Goal: Information Seeking & Learning: Learn about a topic

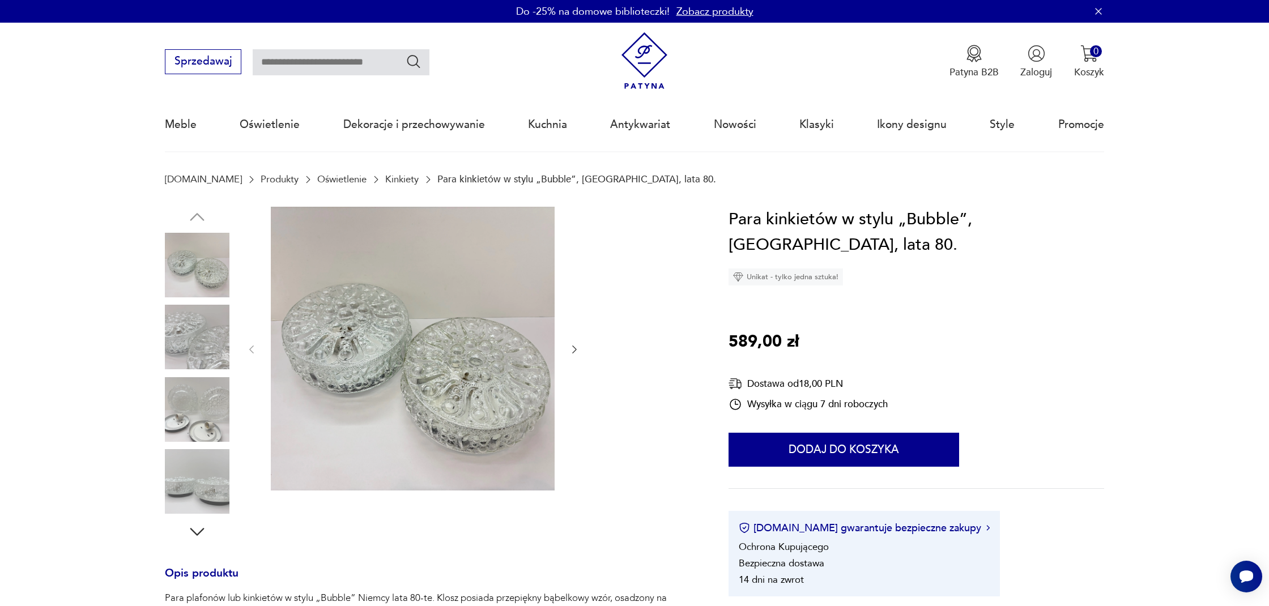
click at [385, 176] on link "Kinkiety" at bounding box center [401, 179] width 33 height 11
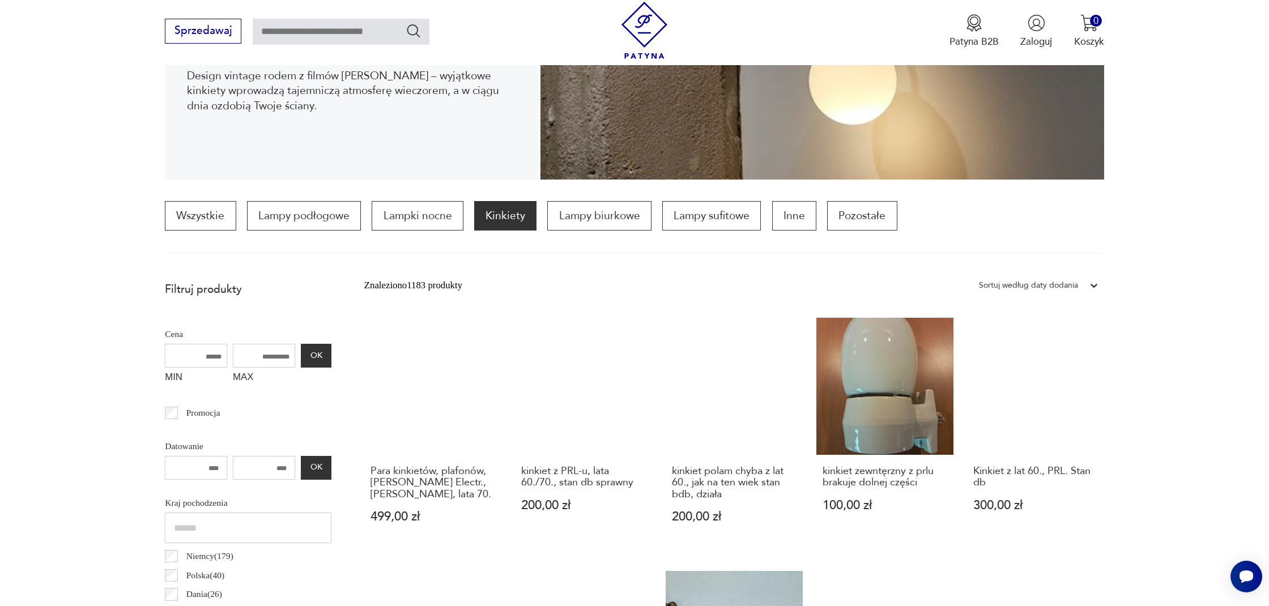
scroll to position [232, 0]
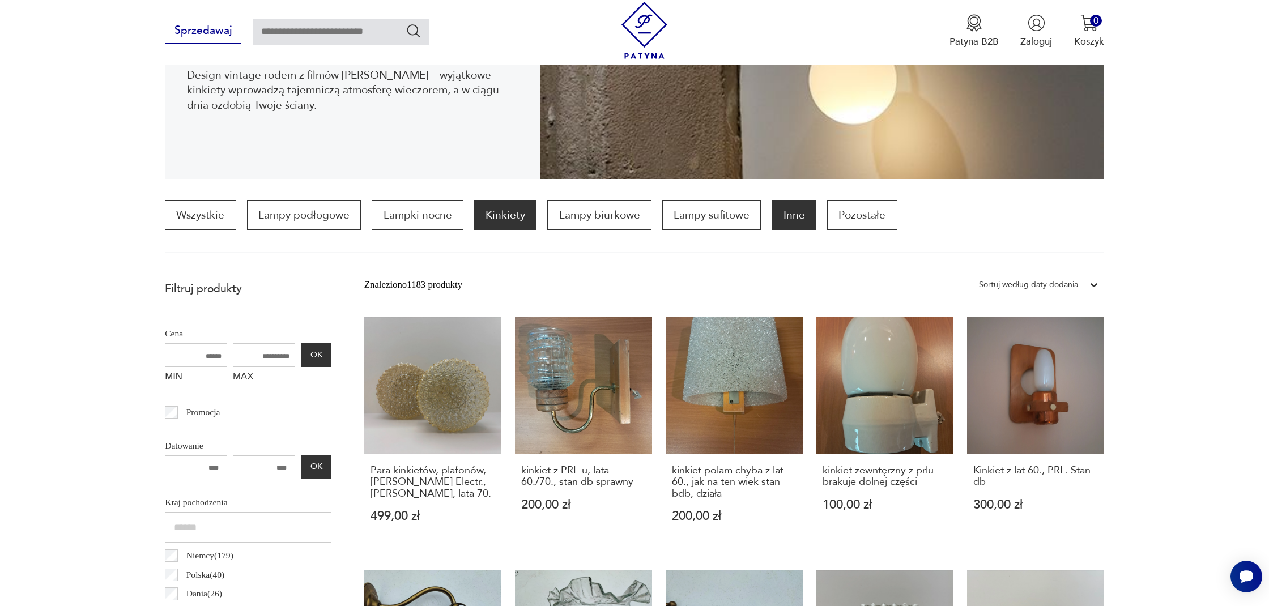
click at [794, 224] on p "Inne" at bounding box center [794, 215] width 44 height 29
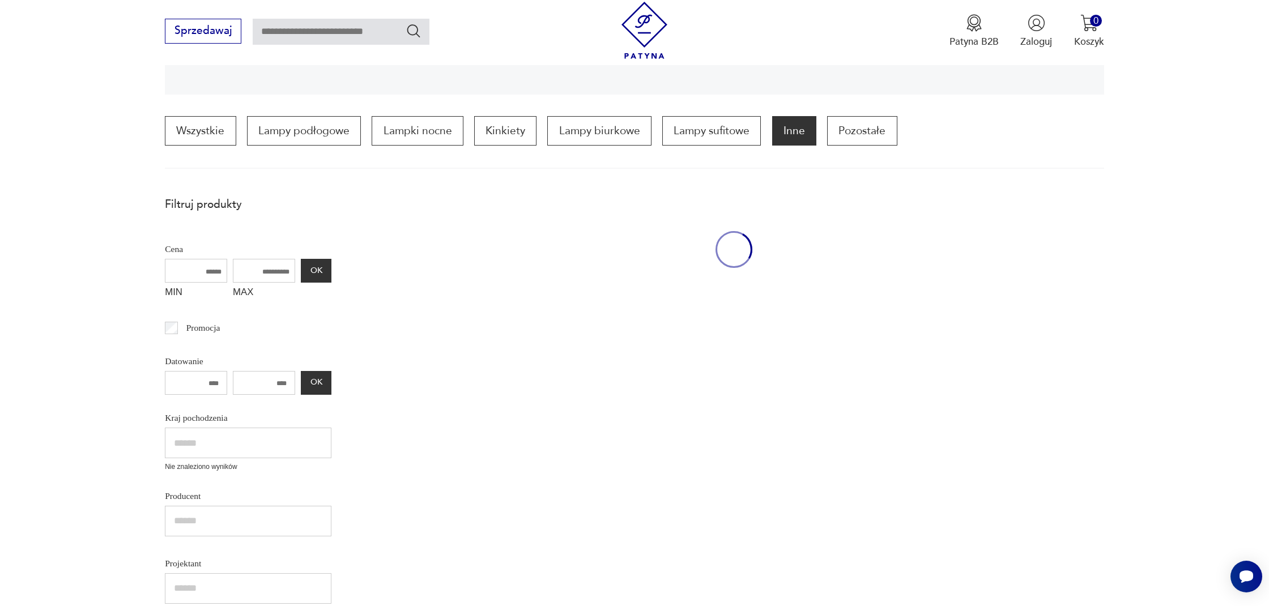
scroll to position [343, 0]
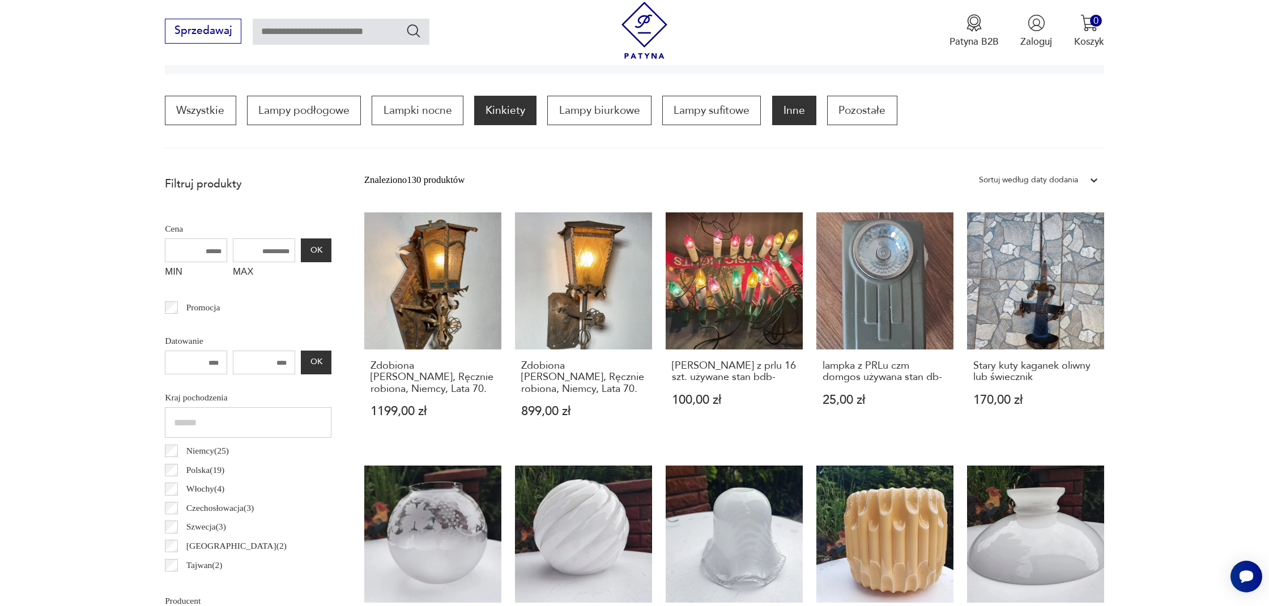
click at [505, 107] on p "Kinkiety" at bounding box center [505, 110] width 62 height 29
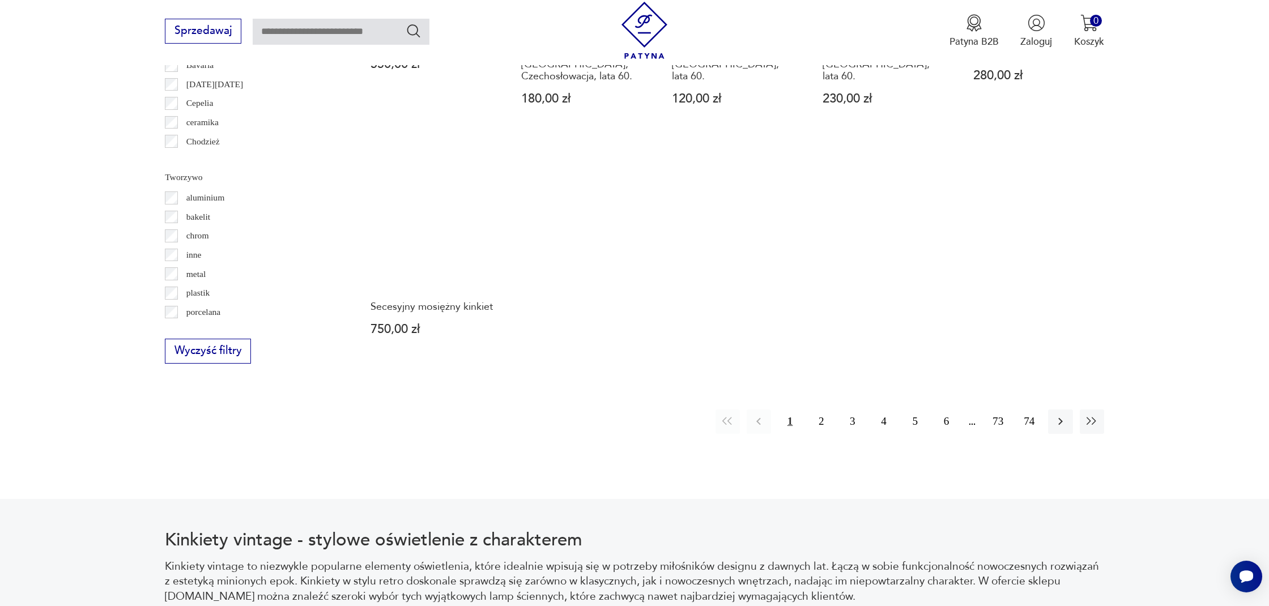
scroll to position [1171, 0]
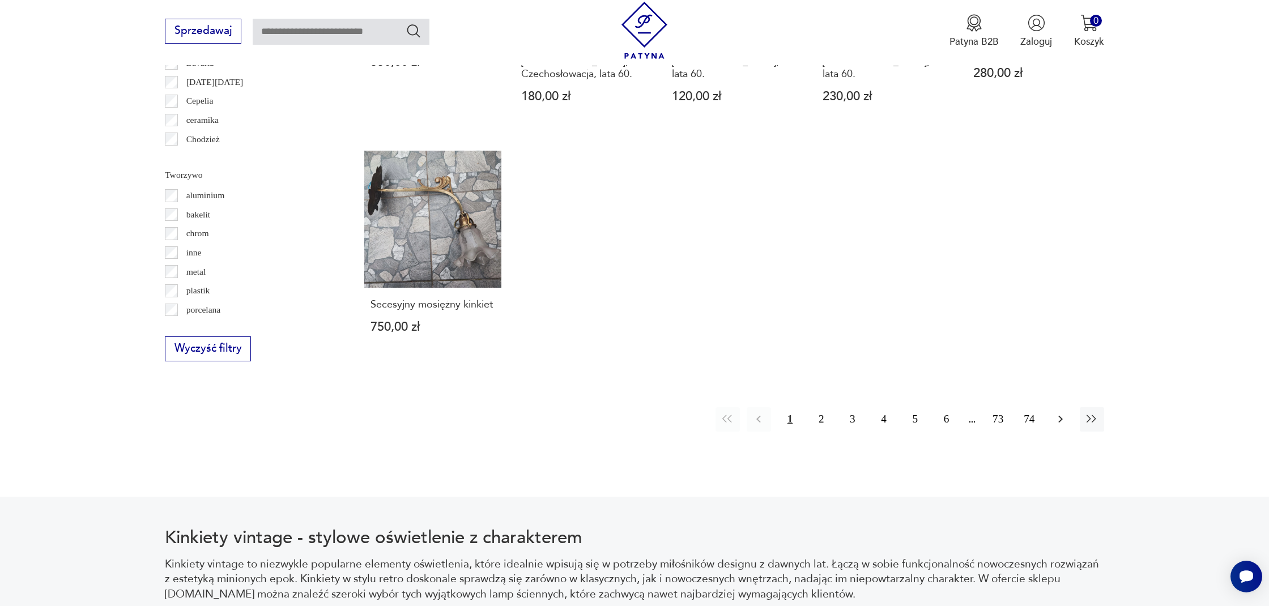
click at [1057, 413] on icon "button" at bounding box center [1061, 420] width 14 height 14
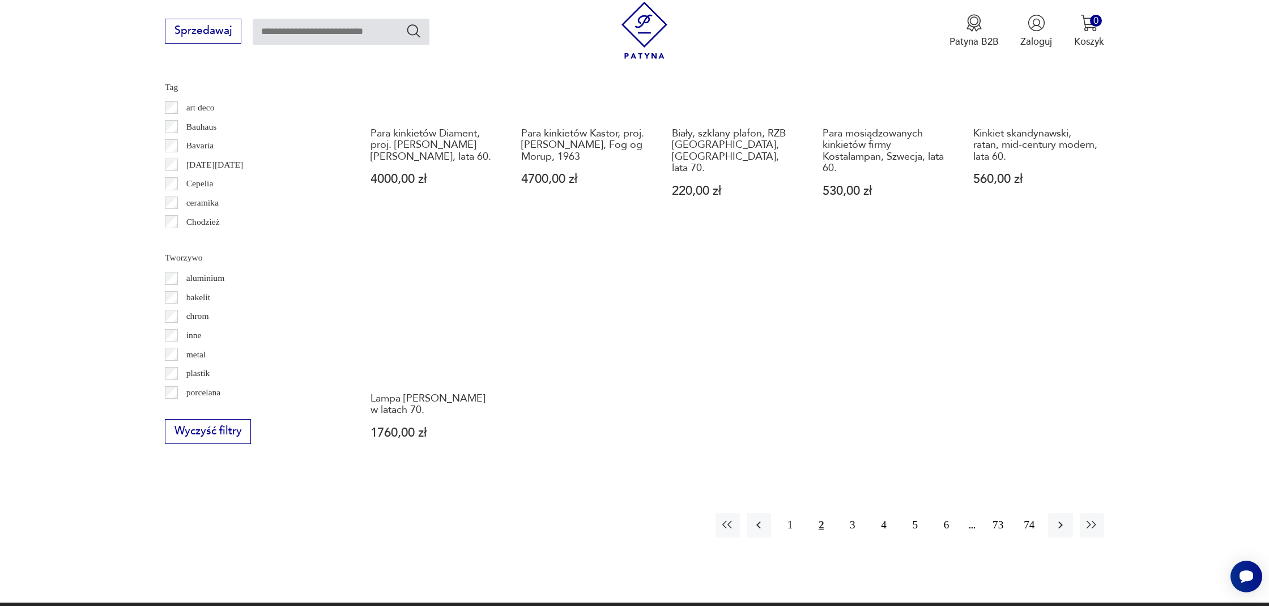
scroll to position [1089, 0]
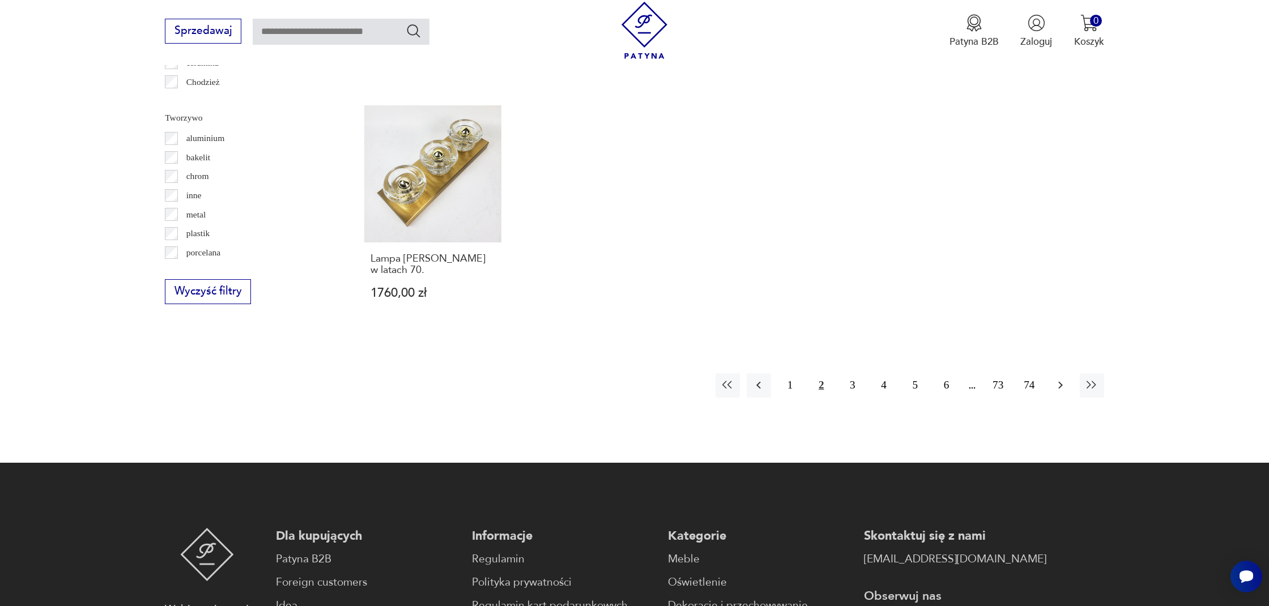
click at [1061, 390] on icon "button" at bounding box center [1061, 386] width 14 height 14
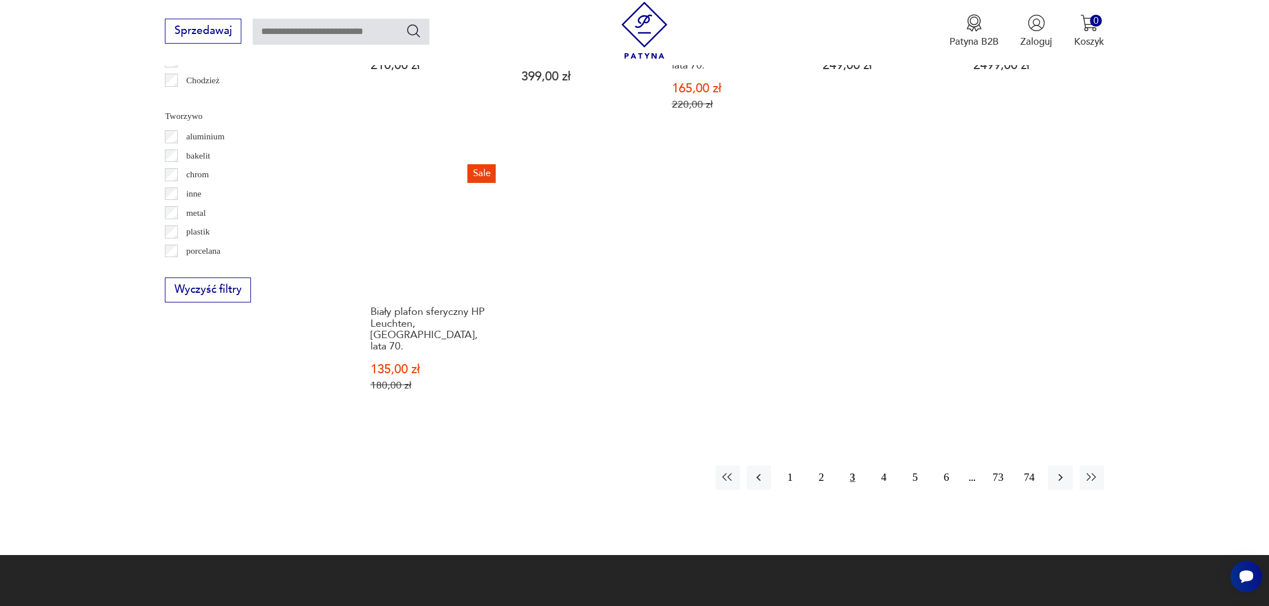
scroll to position [1231, 0]
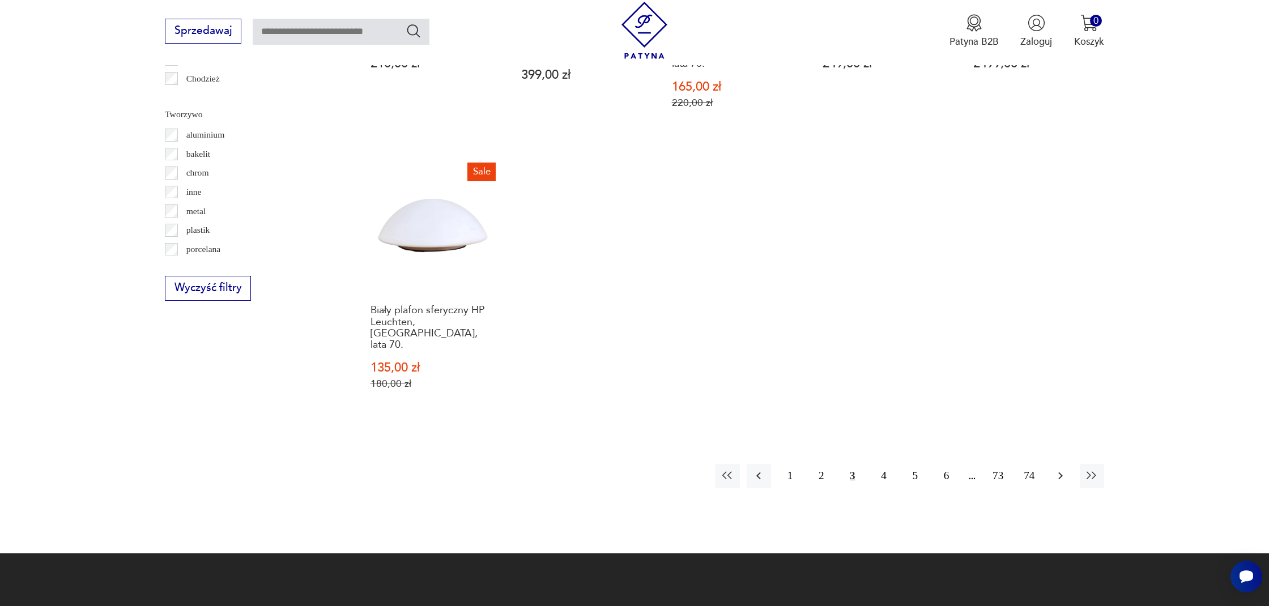
click at [1055, 469] on icon "button" at bounding box center [1061, 476] width 14 height 14
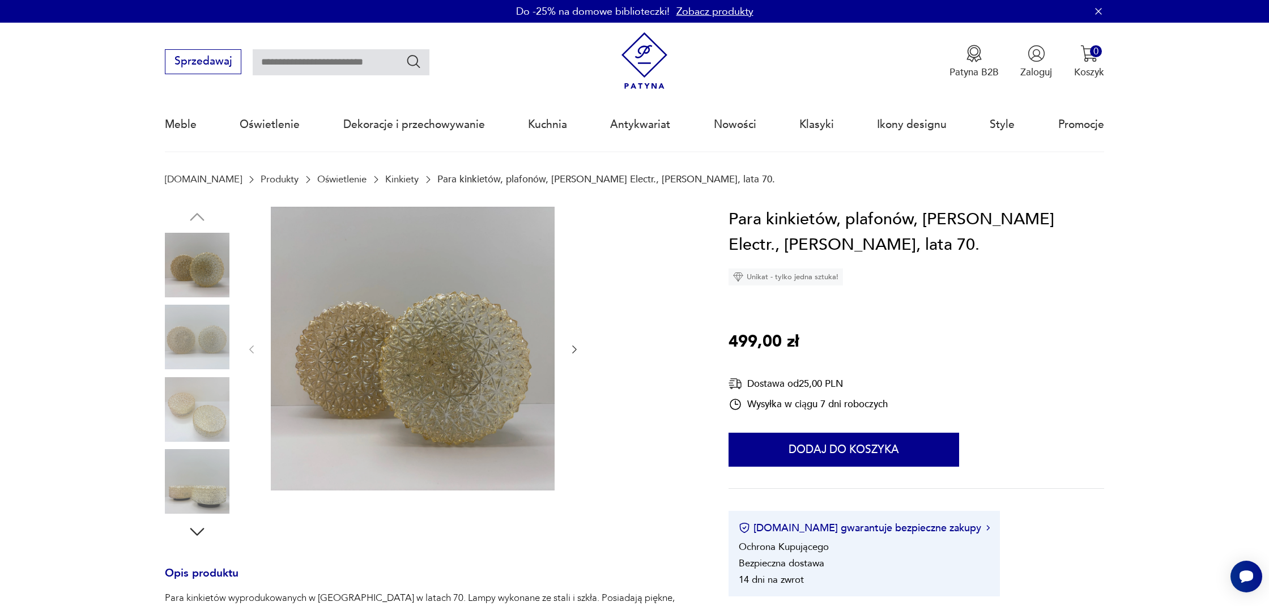
click at [575, 351] on icon "button" at bounding box center [574, 350] width 5 height 8
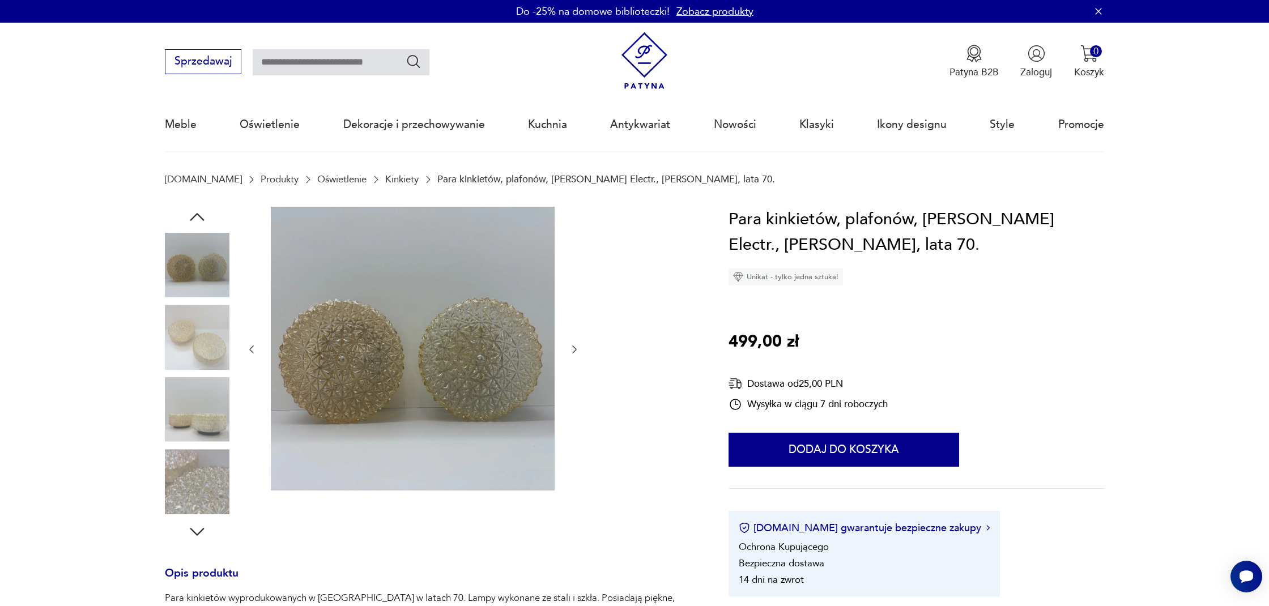
click at [575, 351] on icon "button" at bounding box center [574, 350] width 5 height 8
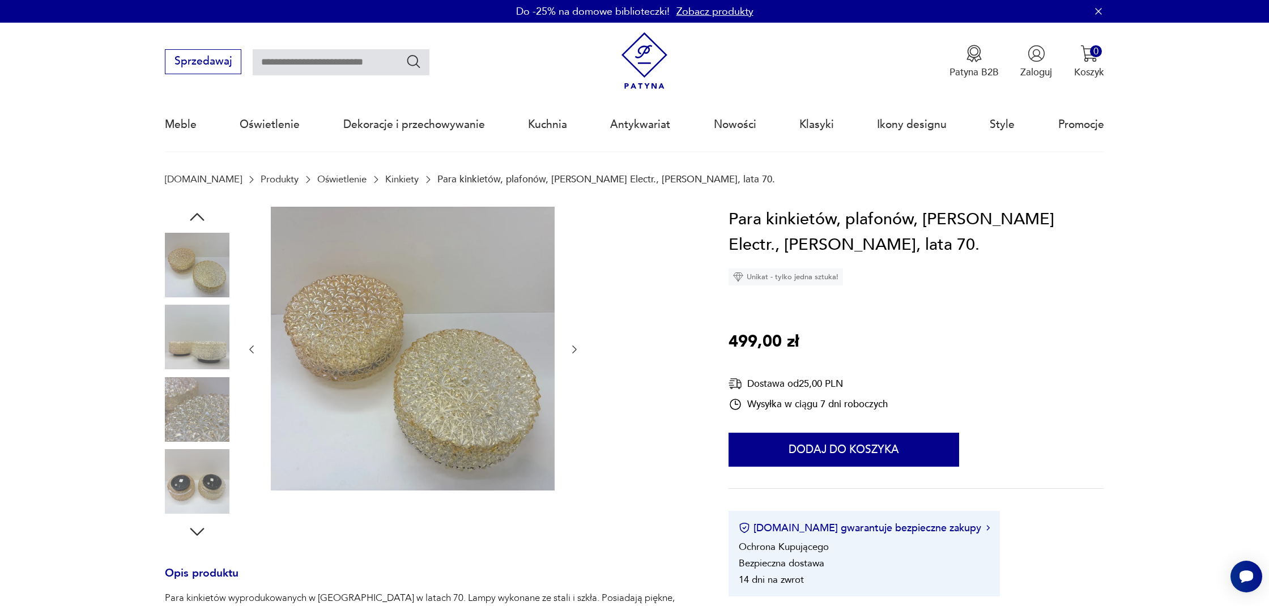
click at [575, 351] on icon "button" at bounding box center [574, 350] width 5 height 8
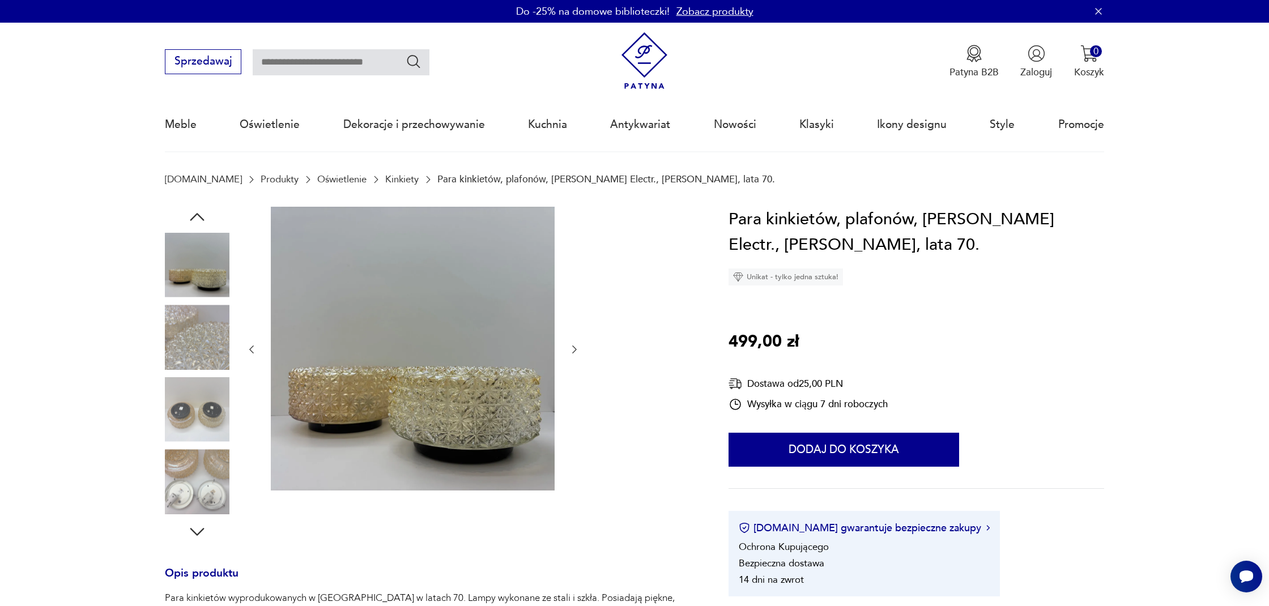
click at [575, 351] on icon "button" at bounding box center [574, 350] width 5 height 8
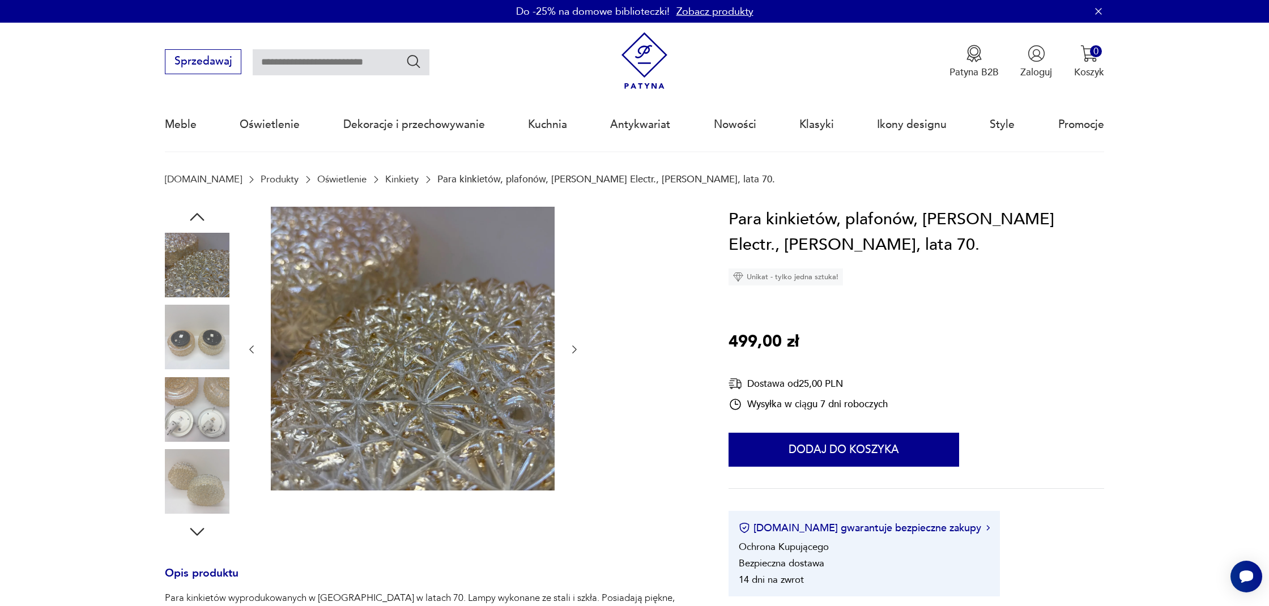
click at [575, 351] on icon "button" at bounding box center [574, 350] width 5 height 8
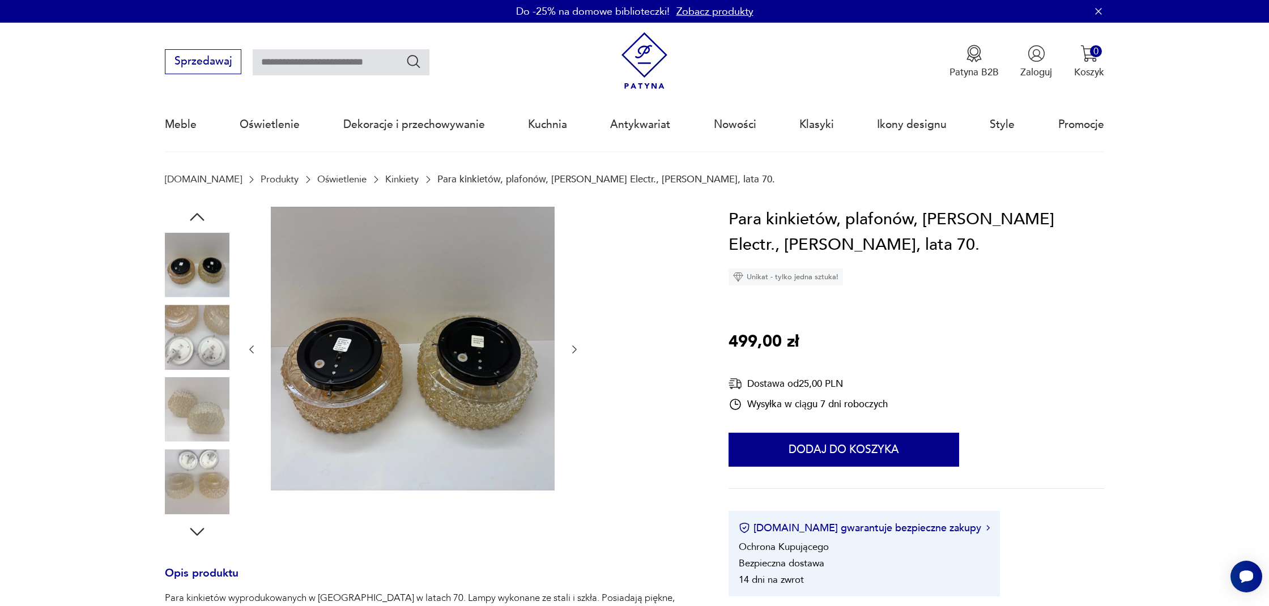
click at [575, 351] on icon "button" at bounding box center [574, 350] width 5 height 8
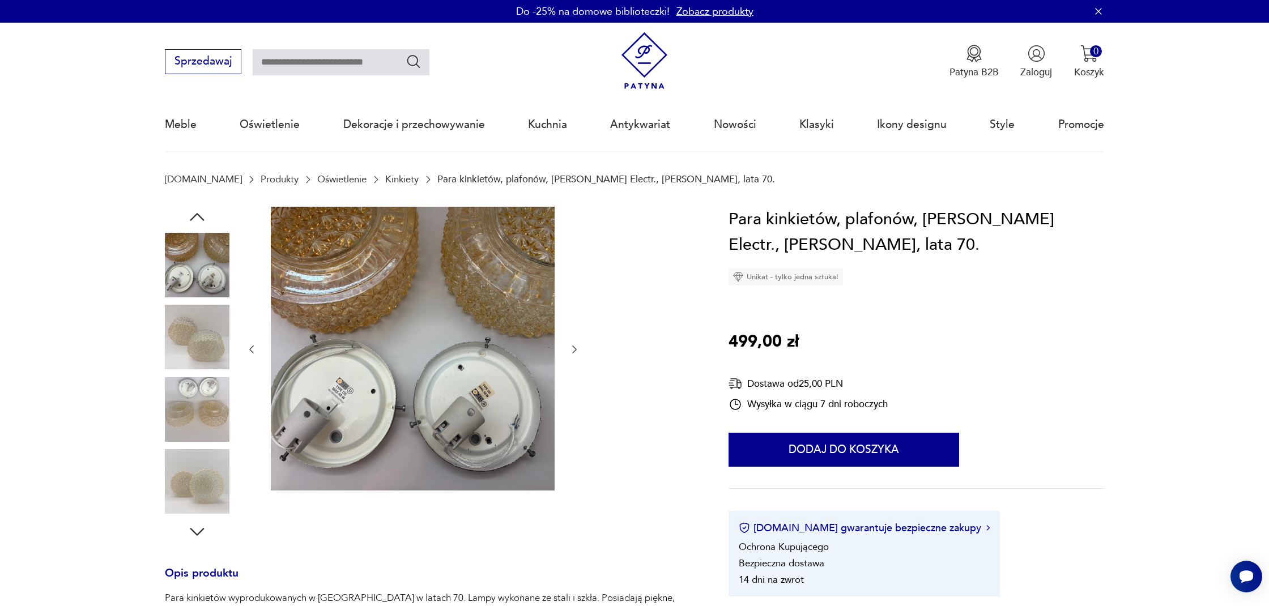
click at [575, 351] on icon "button" at bounding box center [574, 350] width 5 height 8
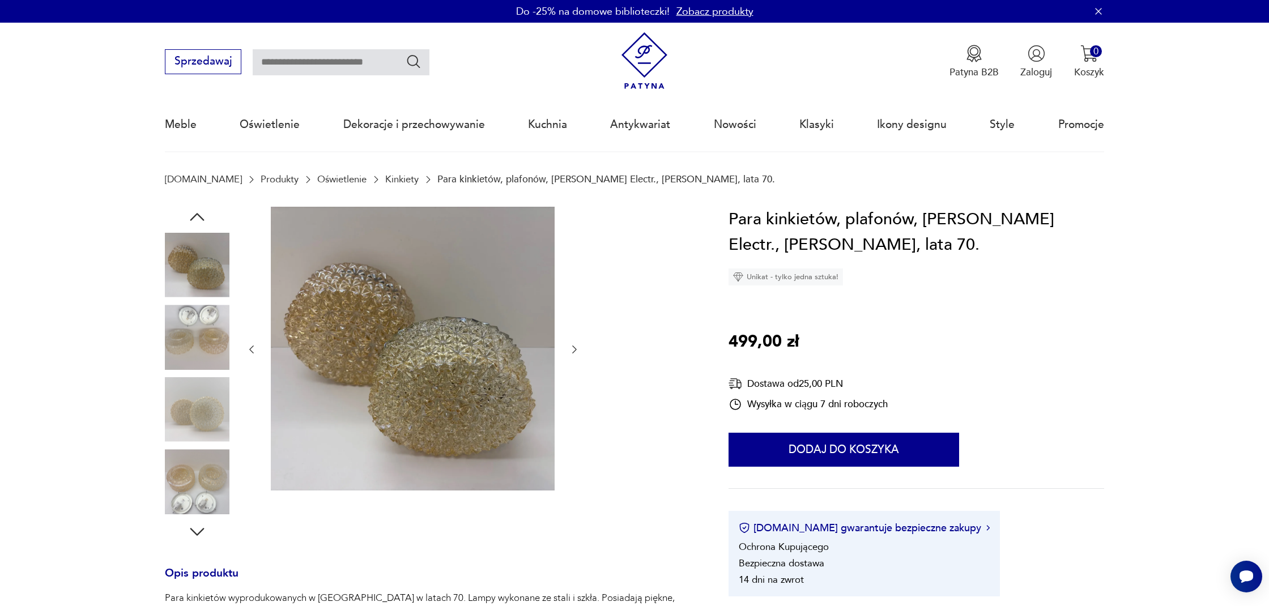
click at [575, 351] on icon "button" at bounding box center [574, 350] width 5 height 8
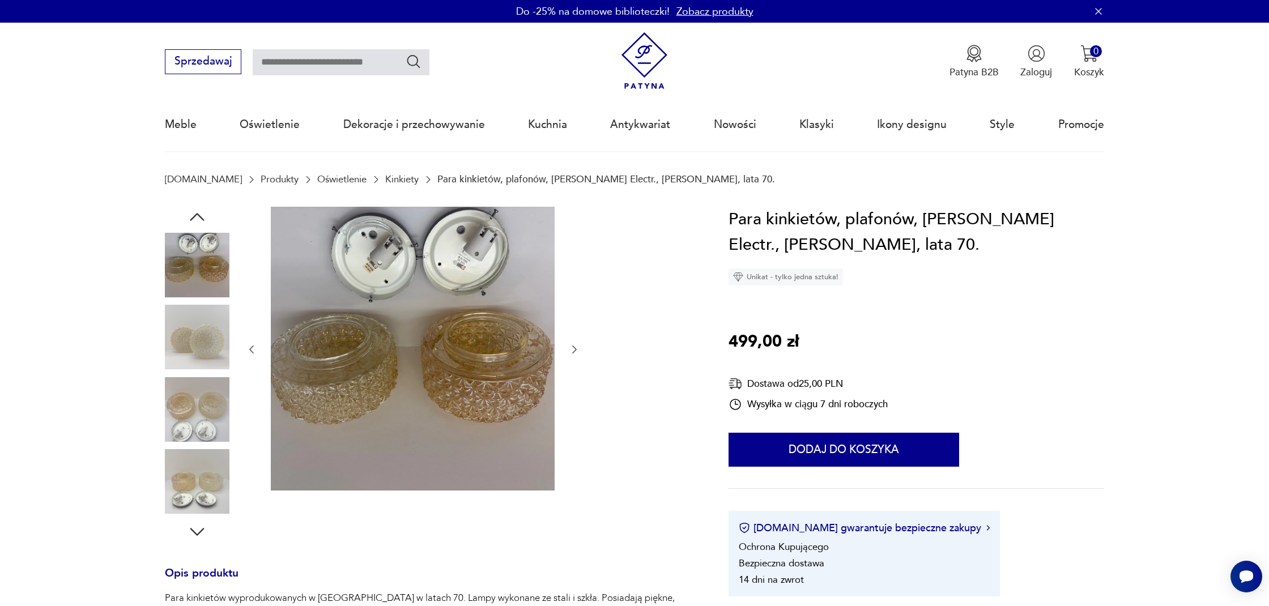
click at [575, 351] on icon "button" at bounding box center [574, 350] width 5 height 8
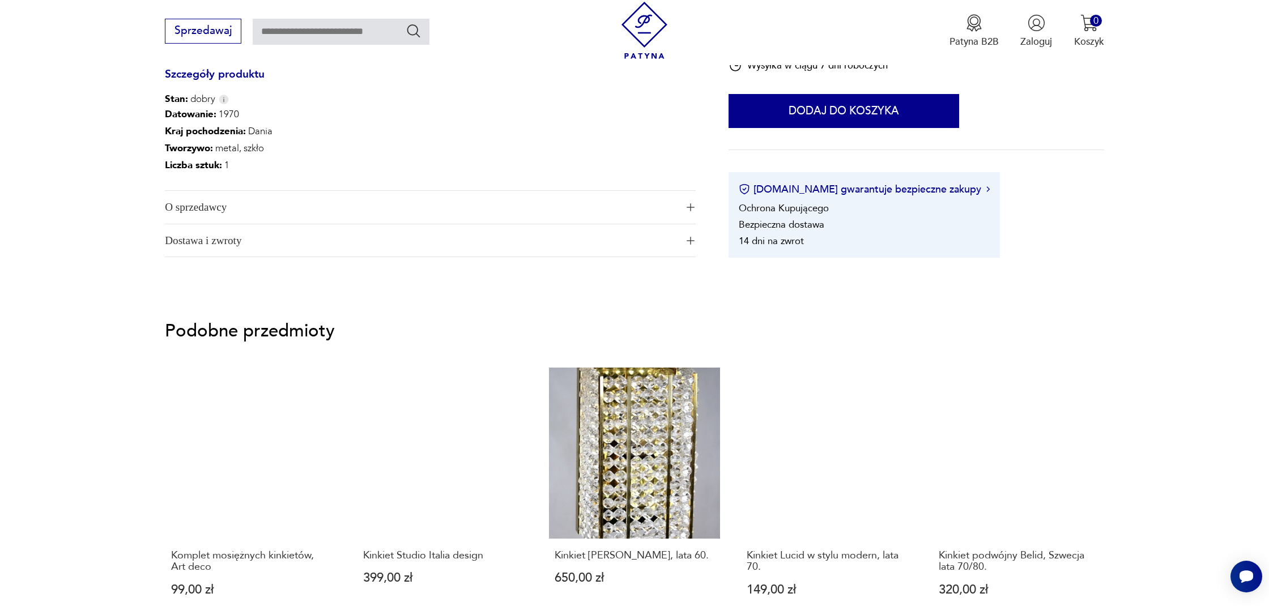
scroll to position [617, 0]
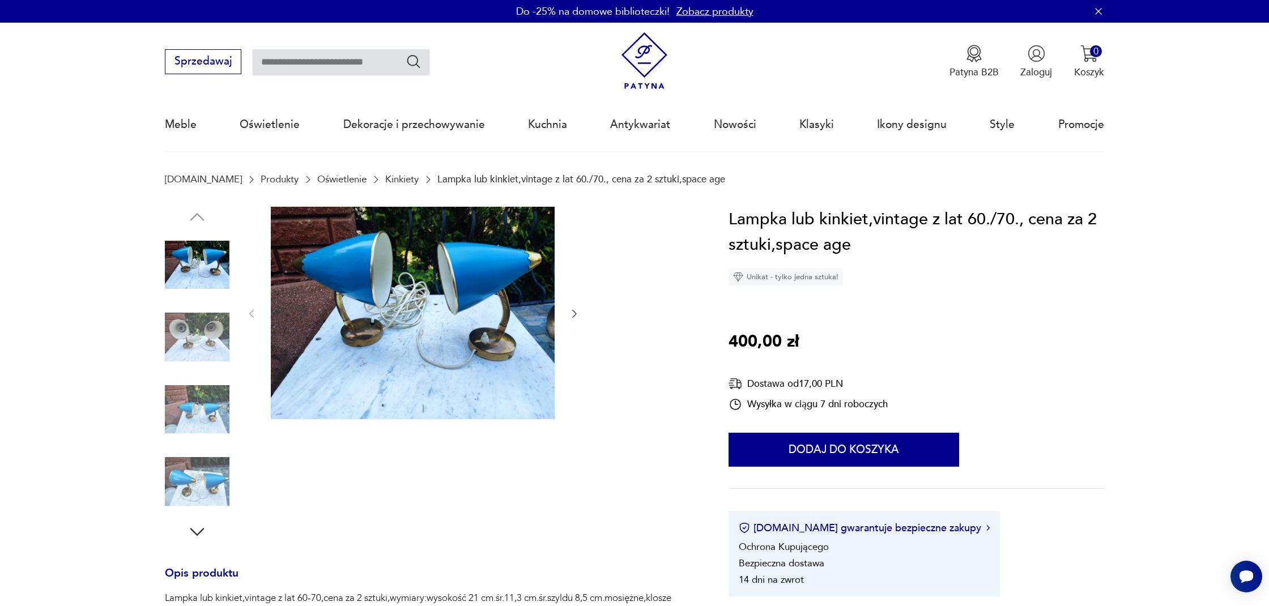
click at [574, 317] on icon "button" at bounding box center [574, 315] width 5 height 8
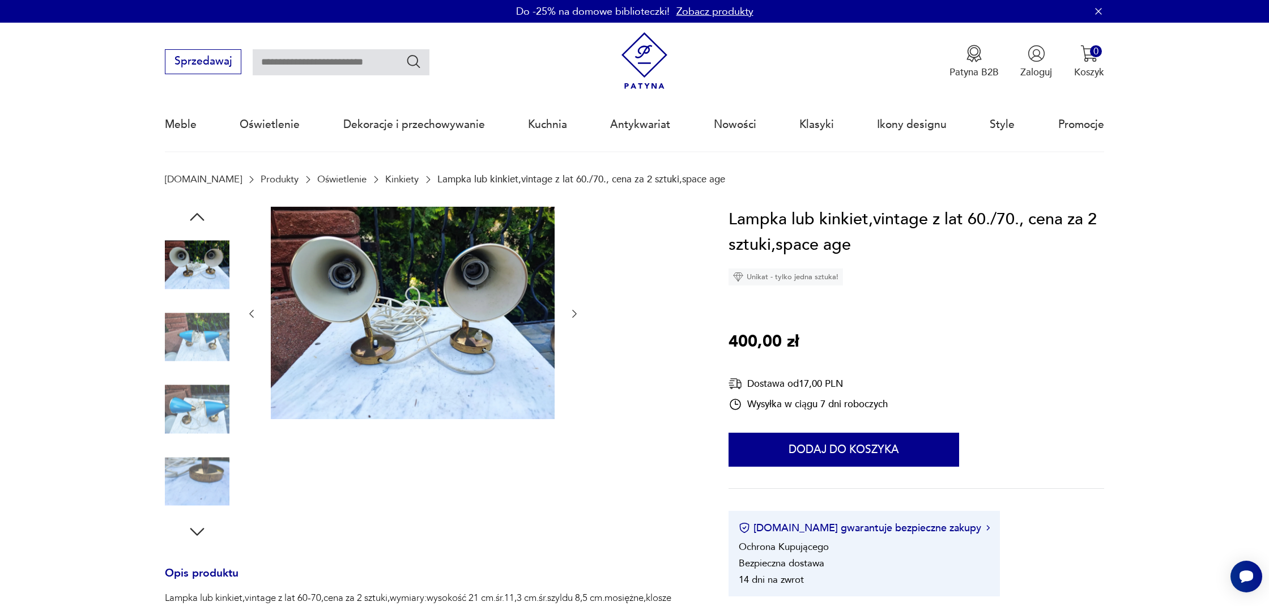
click at [574, 317] on icon "button" at bounding box center [574, 315] width 5 height 8
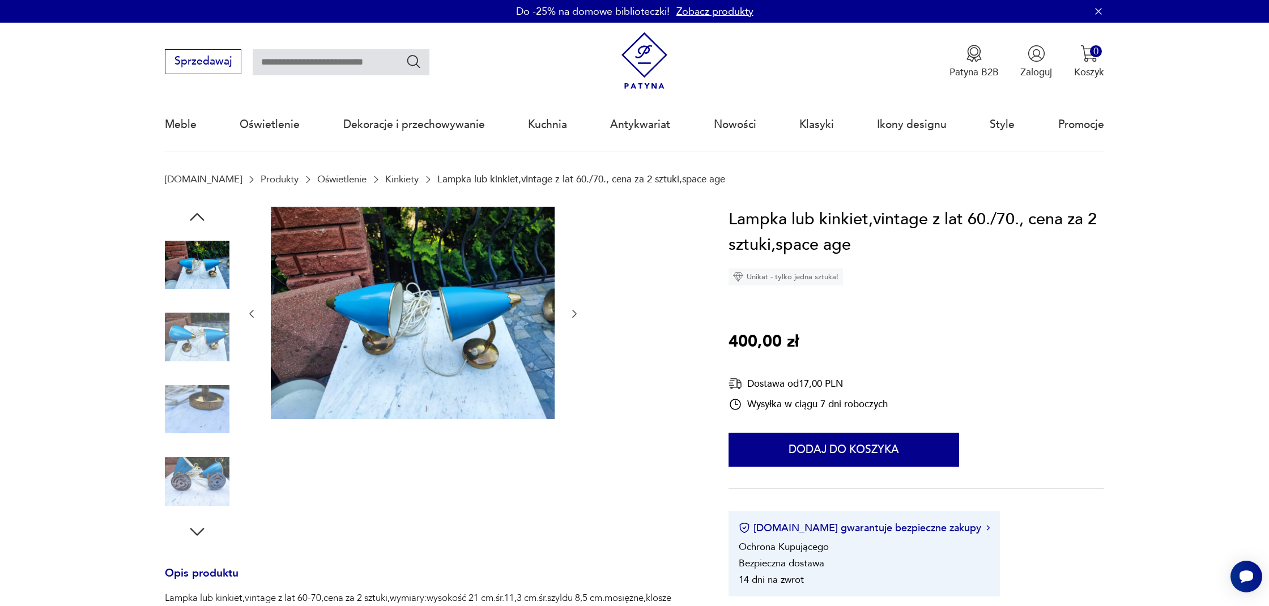
click at [574, 317] on icon "button" at bounding box center [574, 315] width 5 height 8
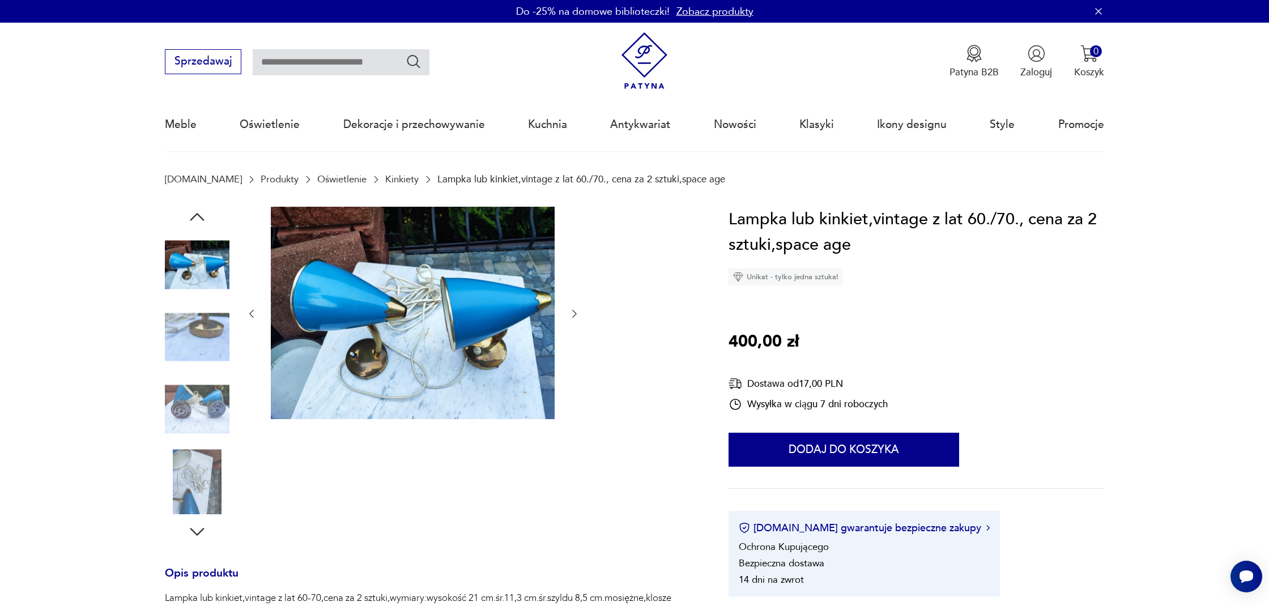
click at [574, 317] on icon "button" at bounding box center [574, 315] width 5 height 8
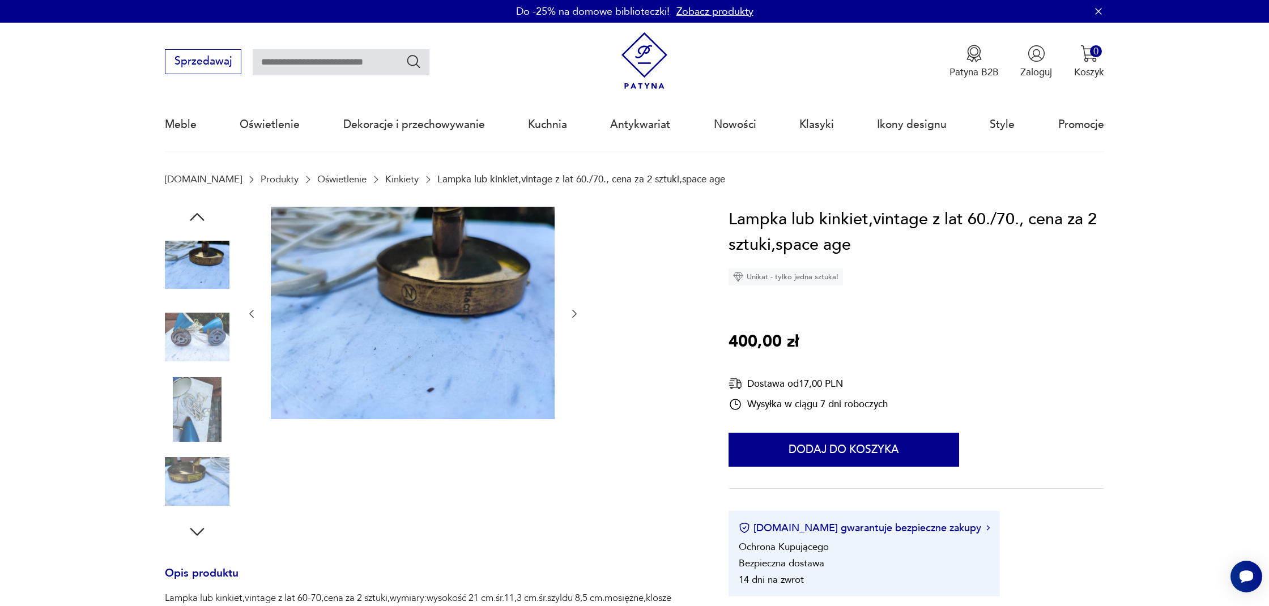
click at [574, 317] on icon "button" at bounding box center [574, 315] width 5 height 8
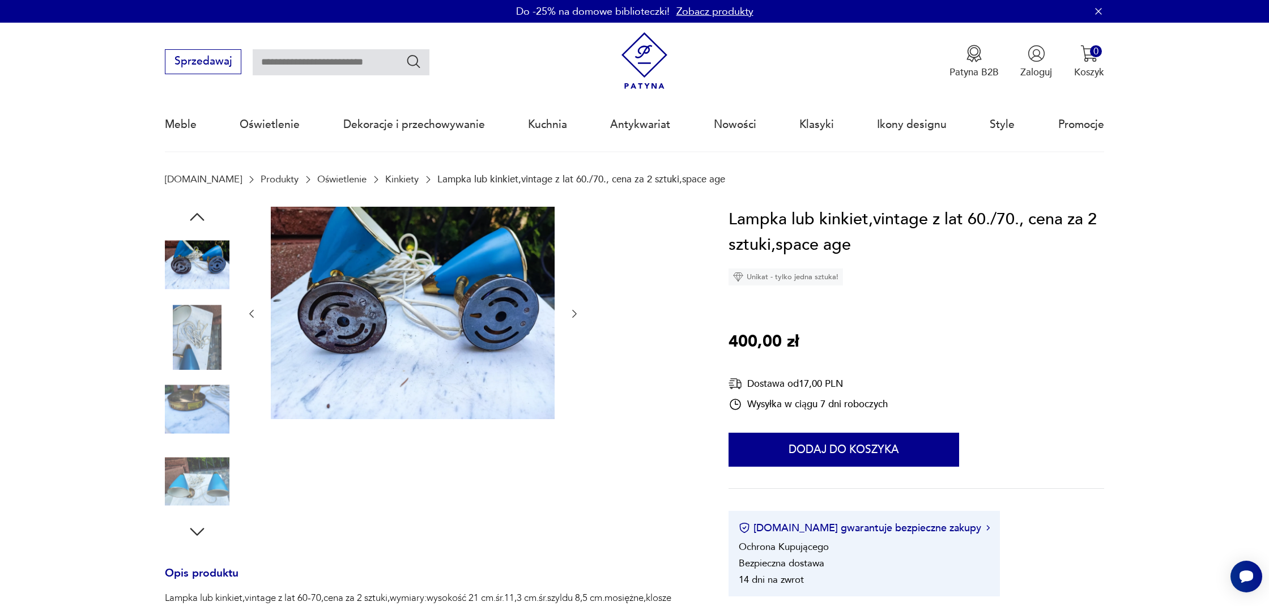
click at [574, 317] on icon "button" at bounding box center [574, 315] width 5 height 8
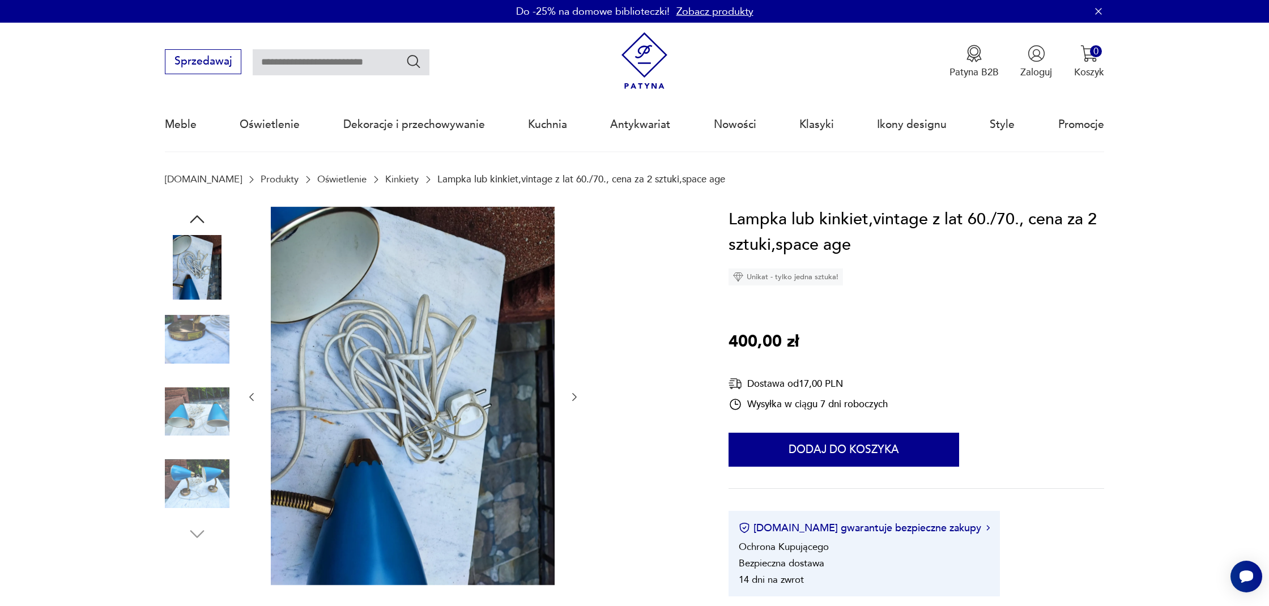
click at [574, 317] on div at bounding box center [413, 397] width 334 height 381
click at [573, 394] on icon "button" at bounding box center [574, 397] width 5 height 8
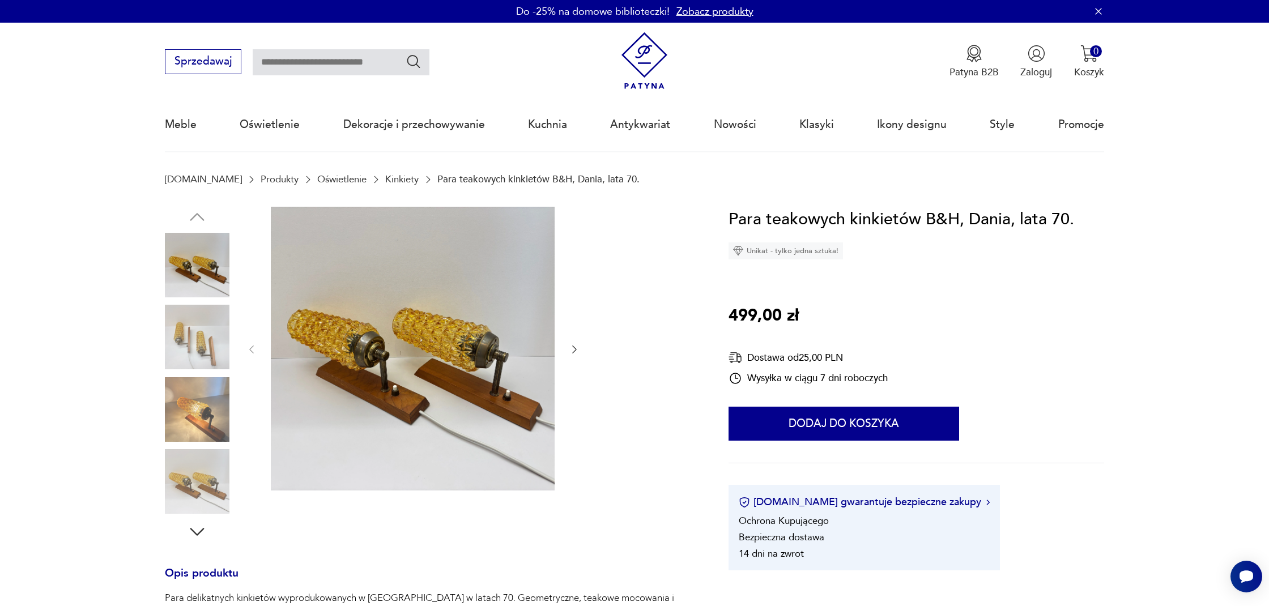
click at [578, 354] on icon "button" at bounding box center [574, 349] width 11 height 11
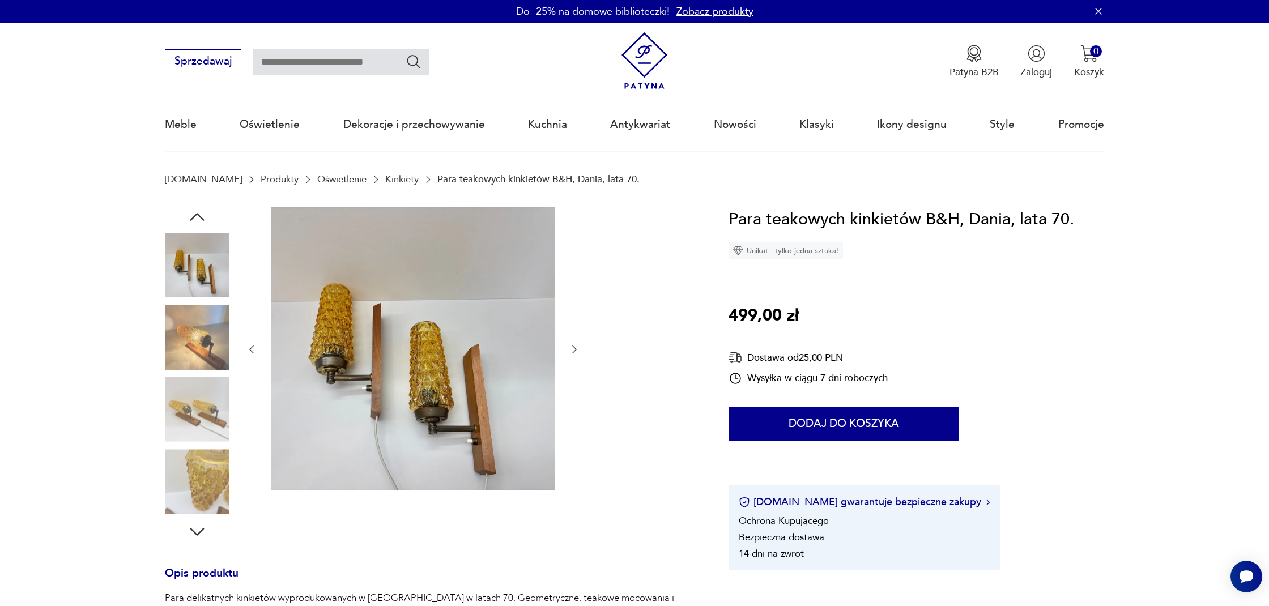
click at [578, 354] on icon "button" at bounding box center [574, 349] width 11 height 11
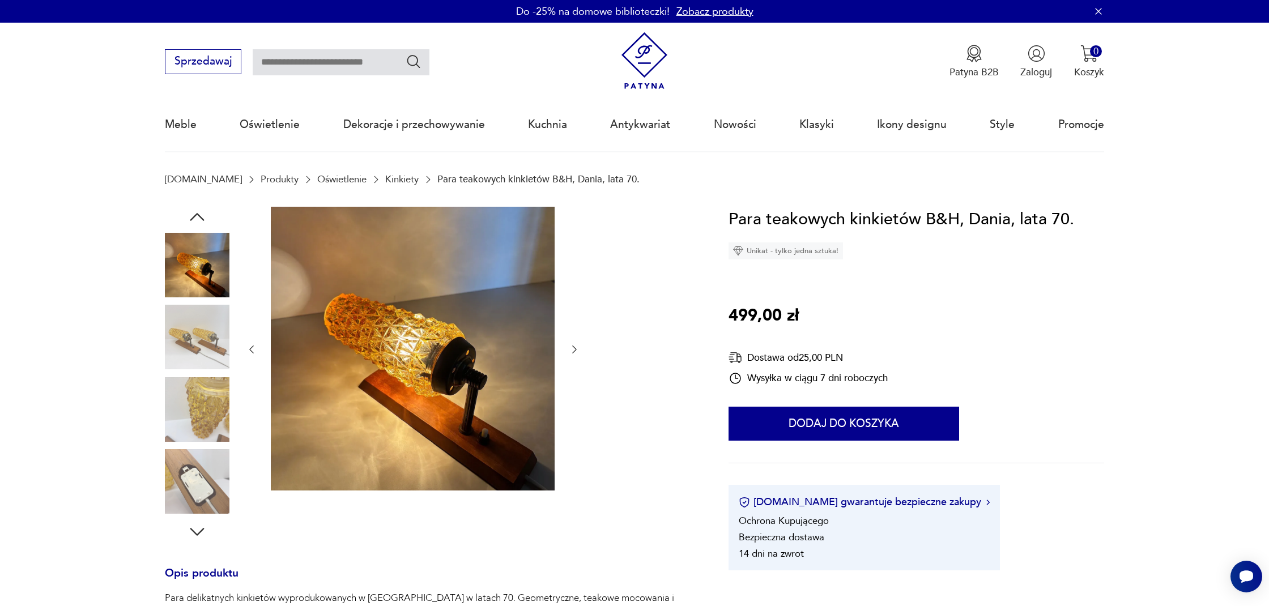
click at [578, 354] on icon "button" at bounding box center [574, 349] width 11 height 11
